Goal: Information Seeking & Learning: Learn about a topic

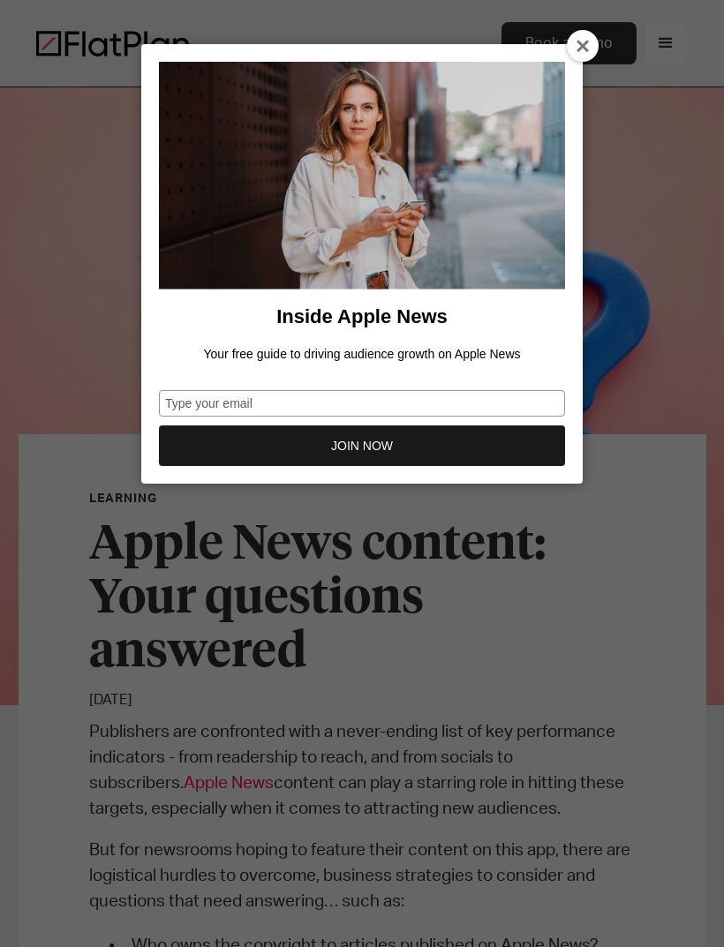
scroll to position [2831, 0]
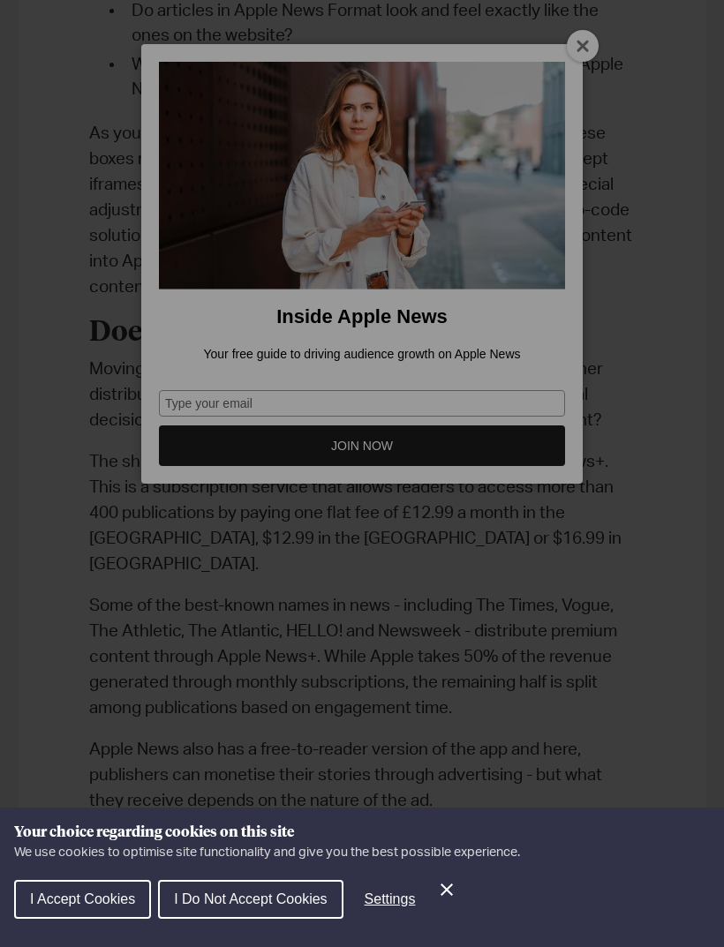
click at [585, 39] on div "Cookie preferences" at bounding box center [362, 473] width 724 height 947
click at [577, 72] on div "Cookie preferences" at bounding box center [362, 473] width 724 height 947
click at [590, 53] on div "Cookie preferences" at bounding box center [362, 473] width 724 height 947
click at [578, 46] on div "Cookie preferences" at bounding box center [362, 473] width 724 height 947
click at [577, 55] on div "Cookie preferences" at bounding box center [362, 473] width 724 height 947
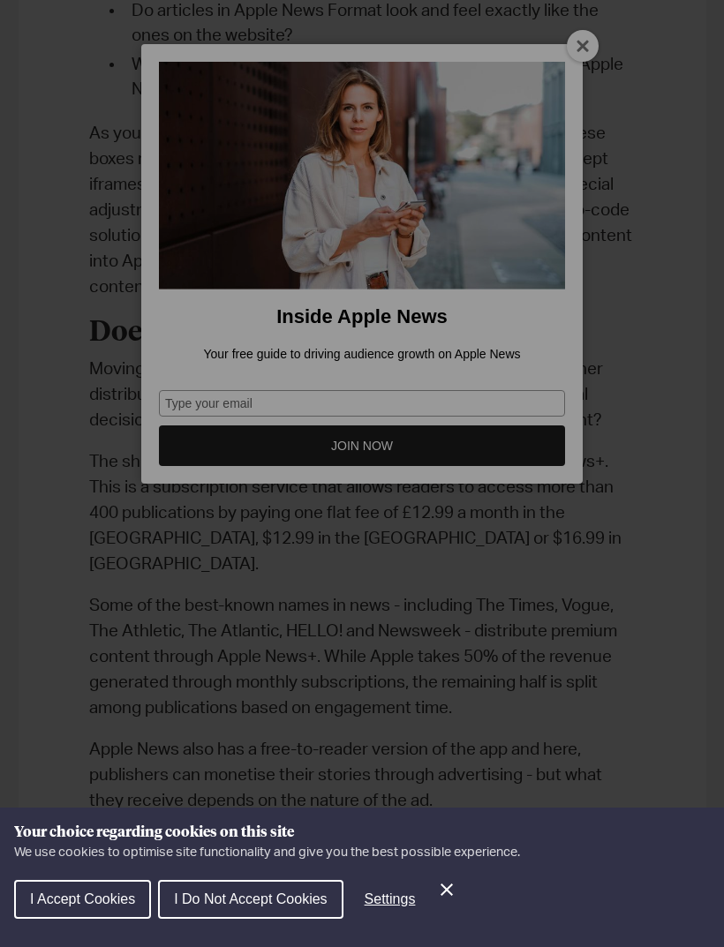
click at [589, 46] on div "Cookie preferences" at bounding box center [362, 473] width 724 height 947
click at [583, 53] on div "Cookie preferences" at bounding box center [362, 473] width 724 height 947
click at [584, 49] on div "Cookie preferences" at bounding box center [362, 473] width 724 height 947
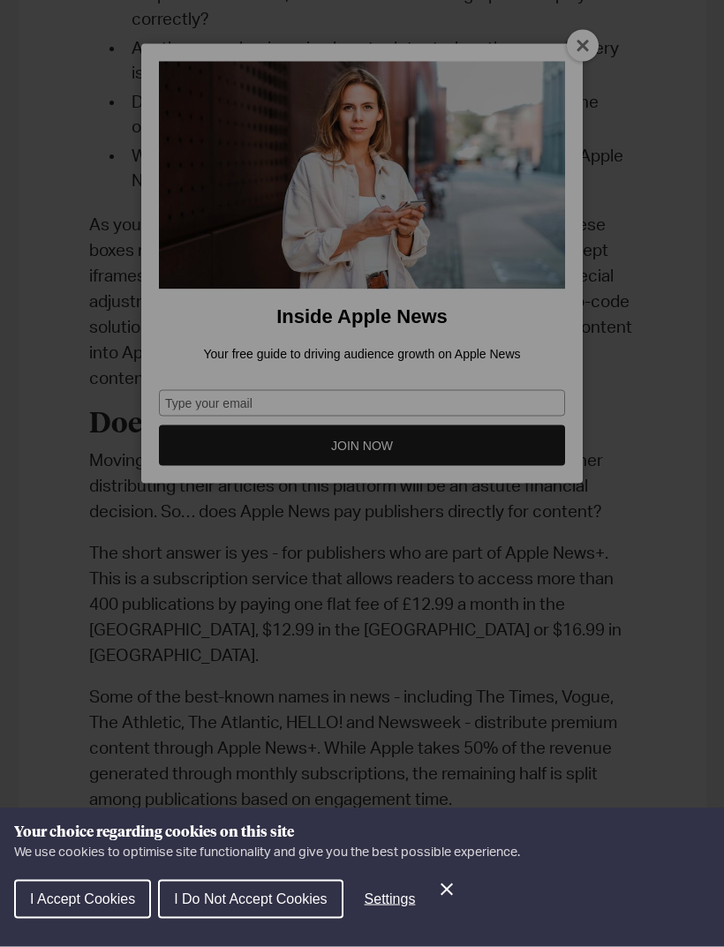
scroll to position [2739, 0]
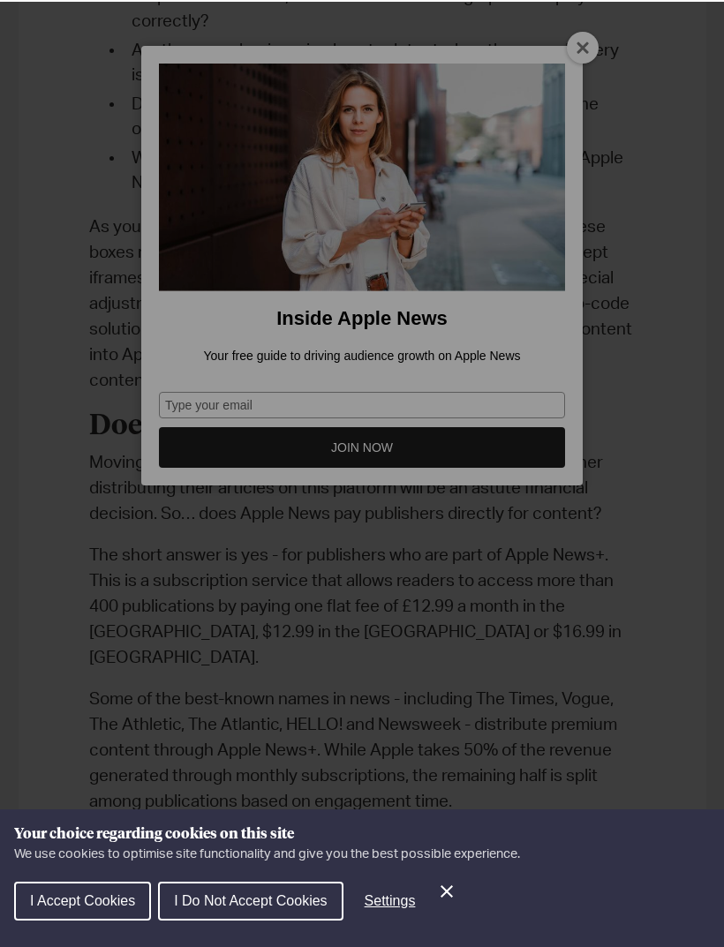
click at [283, 879] on div "I Accept Cookies I Do Not Accept Cookies Settings" at bounding box center [362, 905] width 696 height 57
click at [281, 902] on span "I Do Not Accept Cookies" at bounding box center [250, 899] width 153 height 15
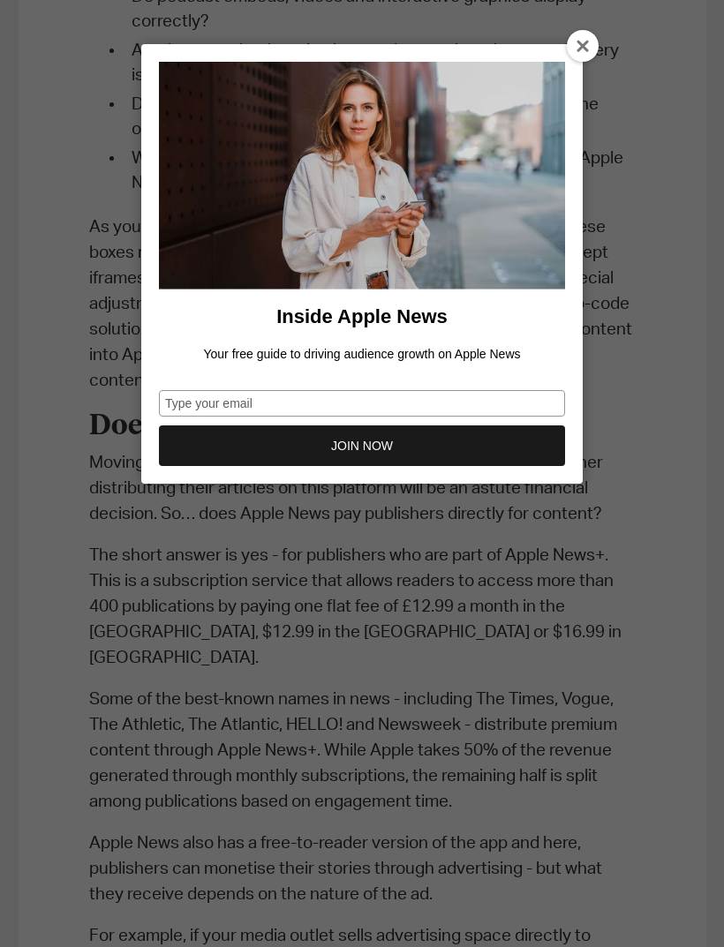
click at [585, 39] on div at bounding box center [583, 46] width 32 height 32
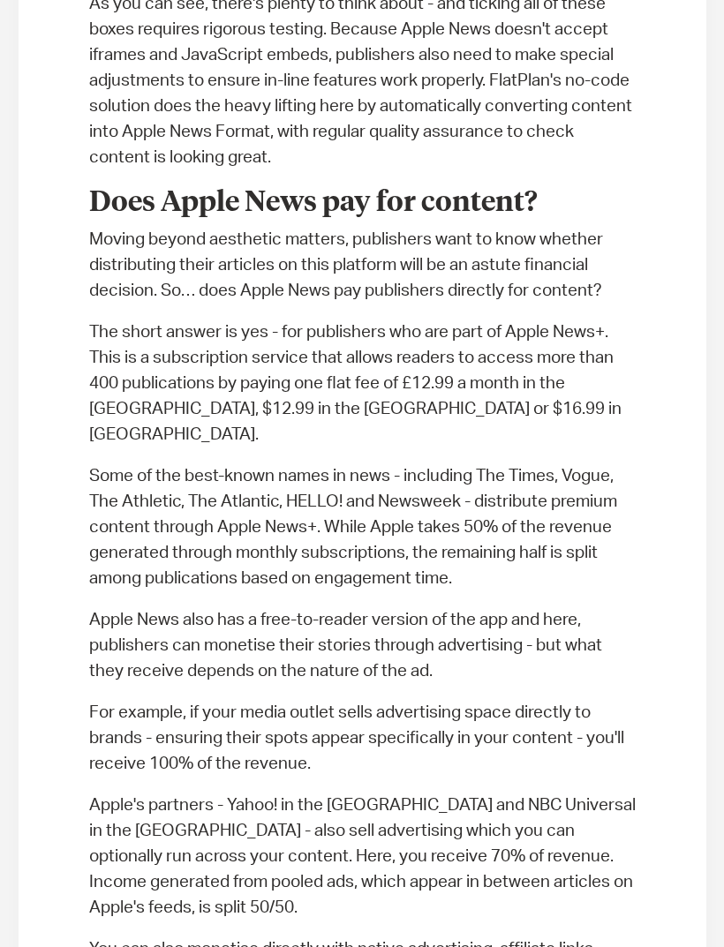
scroll to position [2961, 0]
click at [660, 567] on div "Learning Apple News content: Your questions answered [DATE] Publishers are conf…" at bounding box center [363, 382] width 688 height 5817
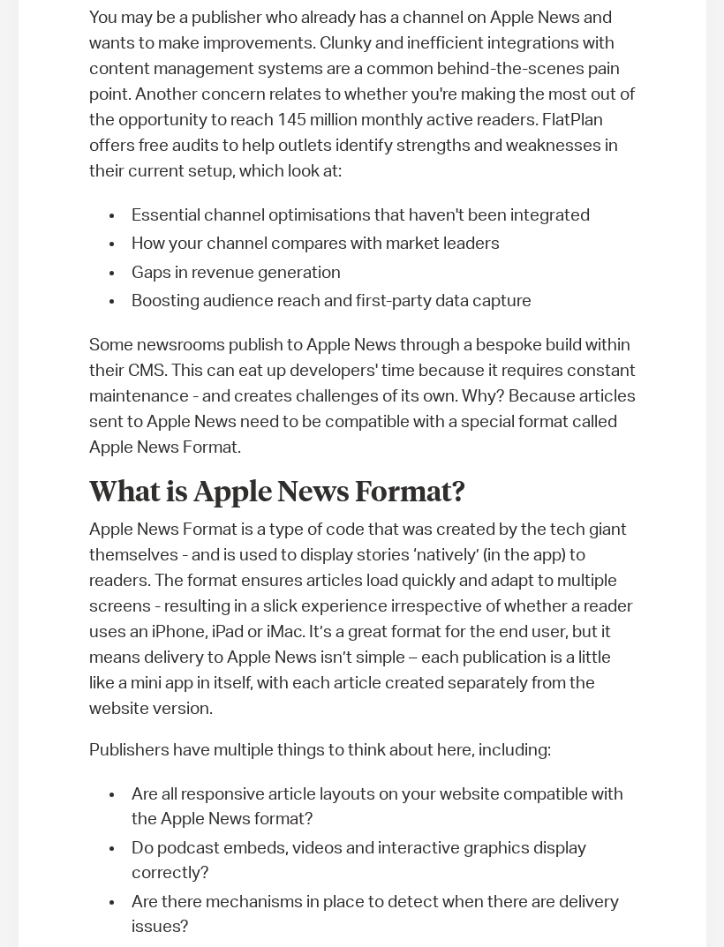
scroll to position [1861, 0]
